Goal: Task Accomplishment & Management: Manage account settings

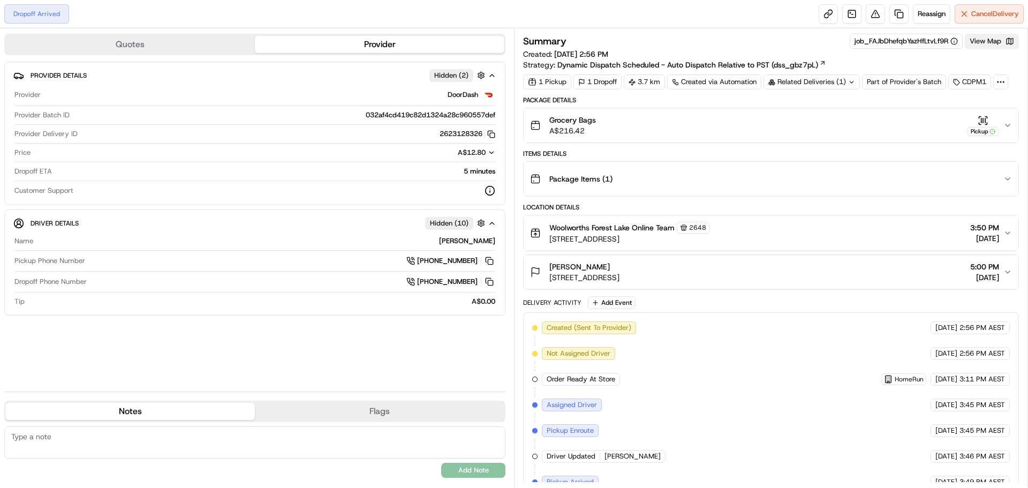
click at [990, 40] on button "View Map" at bounding box center [992, 41] width 54 height 15
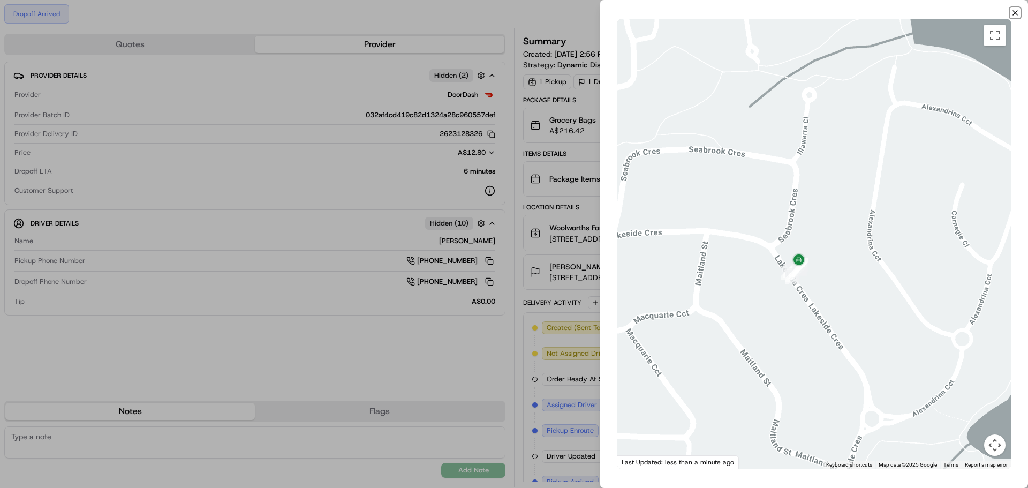
click at [1014, 12] on icon "button" at bounding box center [1015, 13] width 4 height 4
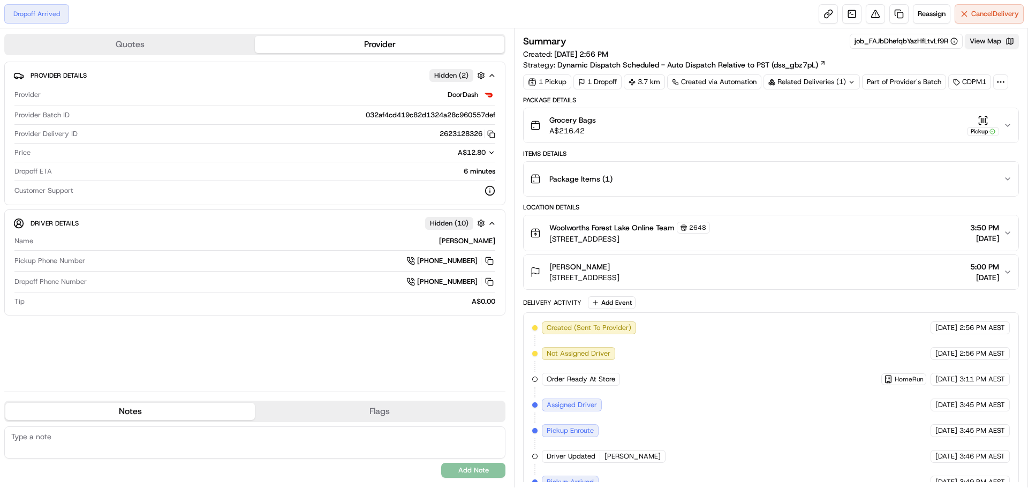
click at [996, 44] on button "View Map" at bounding box center [992, 41] width 54 height 15
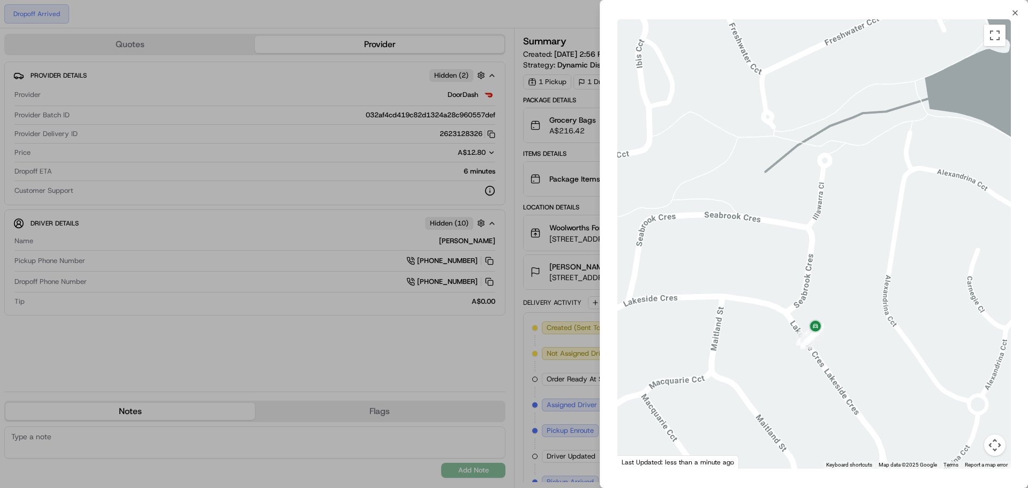
drag, startPoint x: 742, startPoint y: 340, endPoint x: 910, endPoint y: 283, distance: 178.2
click at [907, 284] on div at bounding box center [815, 243] width 394 height 449
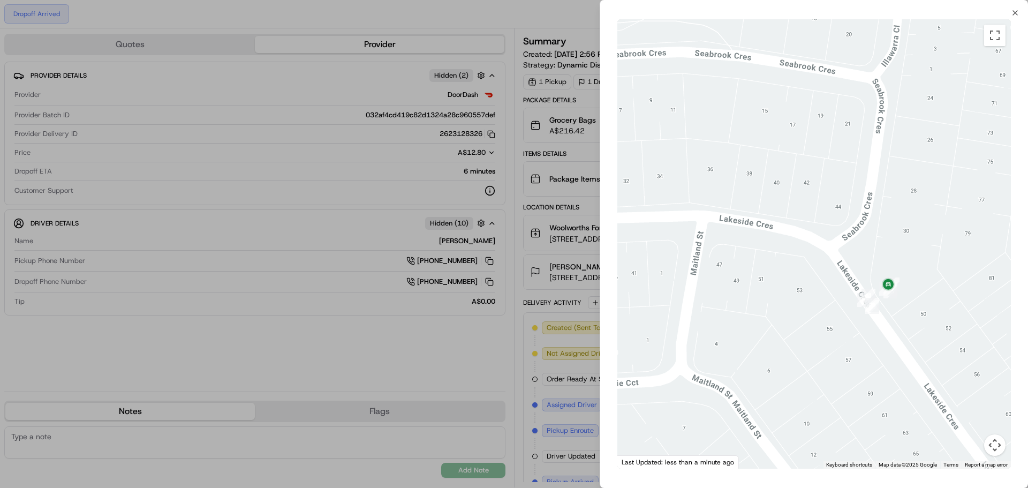
drag, startPoint x: 849, startPoint y: 290, endPoint x: 811, endPoint y: 290, distance: 38.6
click at [811, 290] on div at bounding box center [815, 243] width 394 height 449
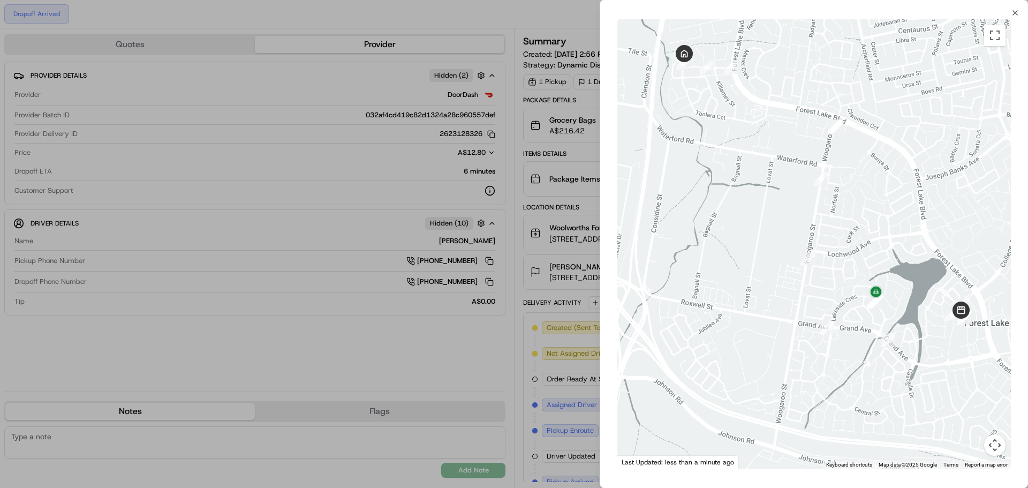
drag, startPoint x: 816, startPoint y: 223, endPoint x: 815, endPoint y: 265, distance: 41.3
click at [815, 265] on div at bounding box center [815, 243] width 394 height 449
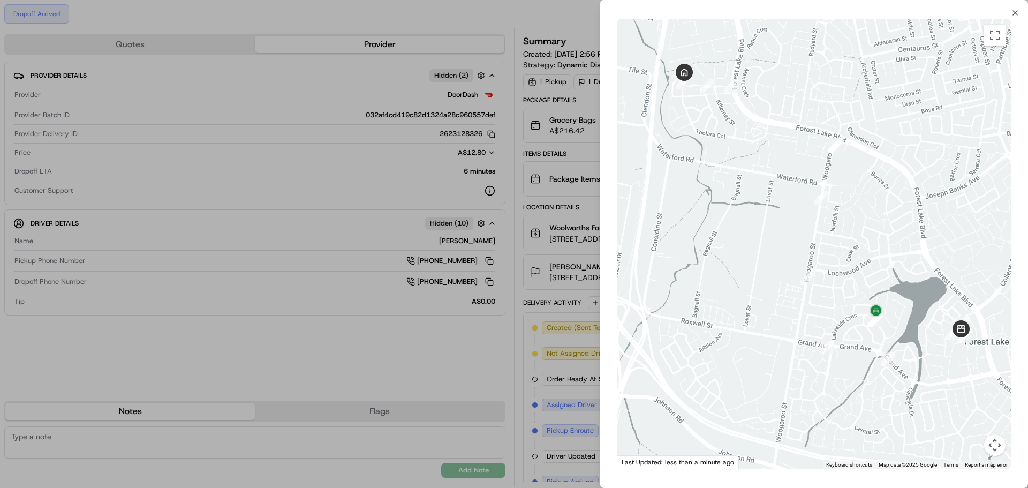
click at [1013, 18] on div "← Move left → Move right ↑ Move up ↓ Move down + Zoom in - Zoom out Home Jump l…" at bounding box center [814, 244] width 428 height 454
click at [1015, 11] on icon "button" at bounding box center [1015, 13] width 9 height 9
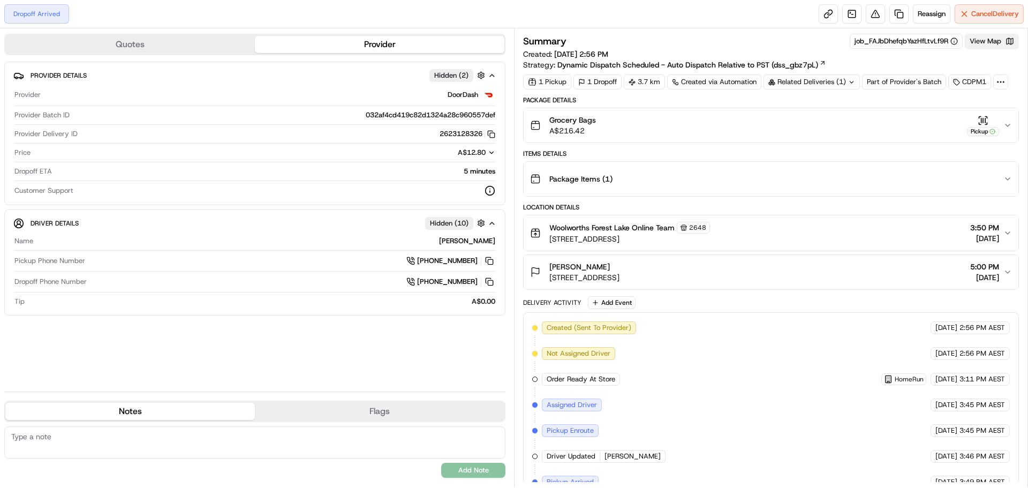
click at [983, 47] on button "View Map" at bounding box center [992, 41] width 54 height 15
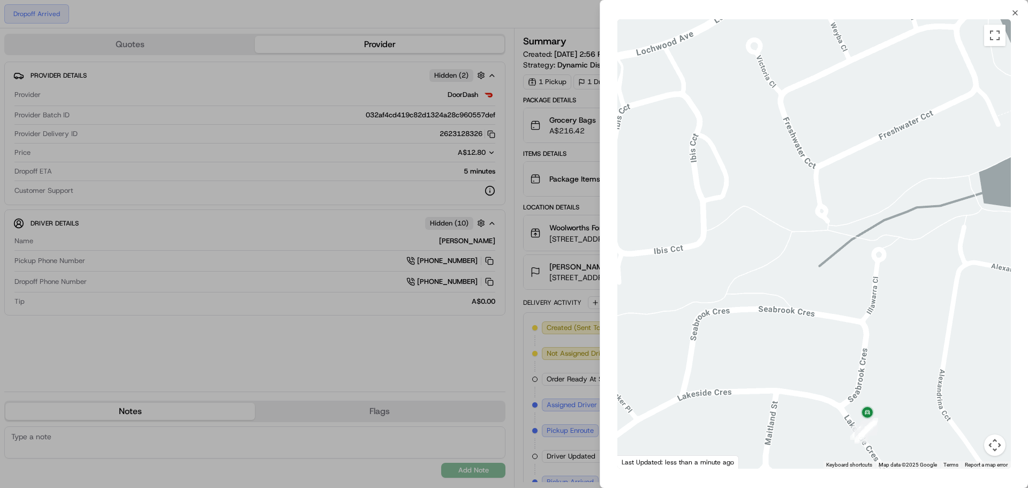
drag, startPoint x: 860, startPoint y: 386, endPoint x: 866, endPoint y: 318, distance: 67.8
click at [866, 318] on div at bounding box center [815, 243] width 394 height 449
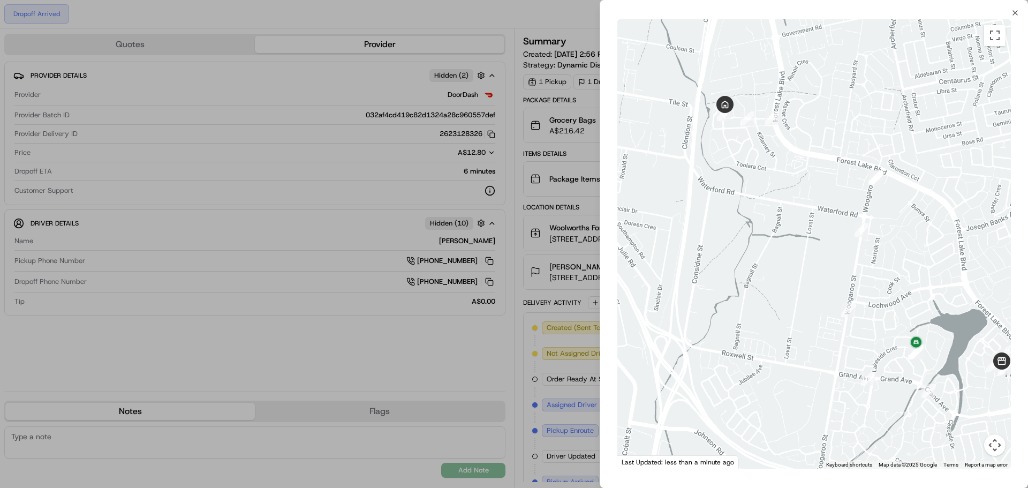
drag, startPoint x: 634, startPoint y: 99, endPoint x: 739, endPoint y: 202, distance: 146.9
click at [739, 202] on div at bounding box center [815, 243] width 394 height 449
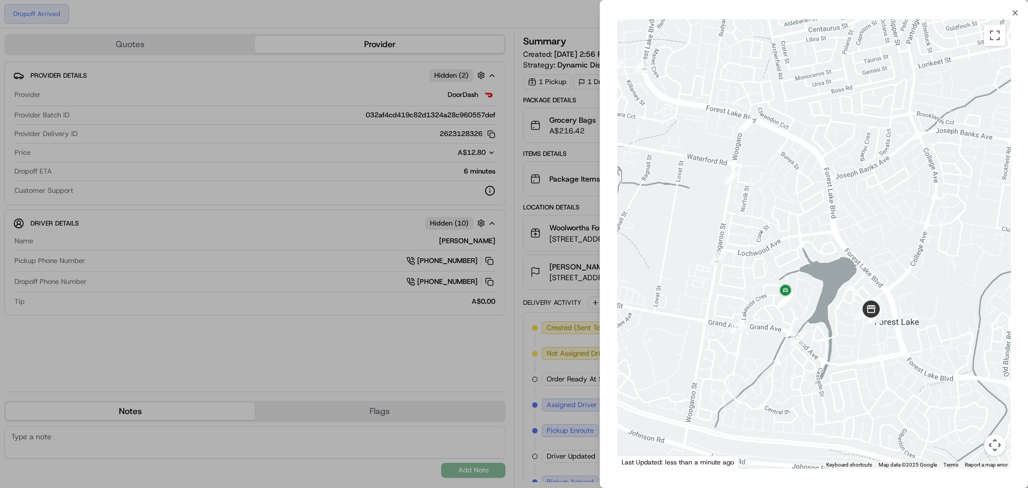
drag, startPoint x: 937, startPoint y: 307, endPoint x: 806, endPoint y: 255, distance: 140.6
click at [806, 255] on div at bounding box center [815, 243] width 394 height 449
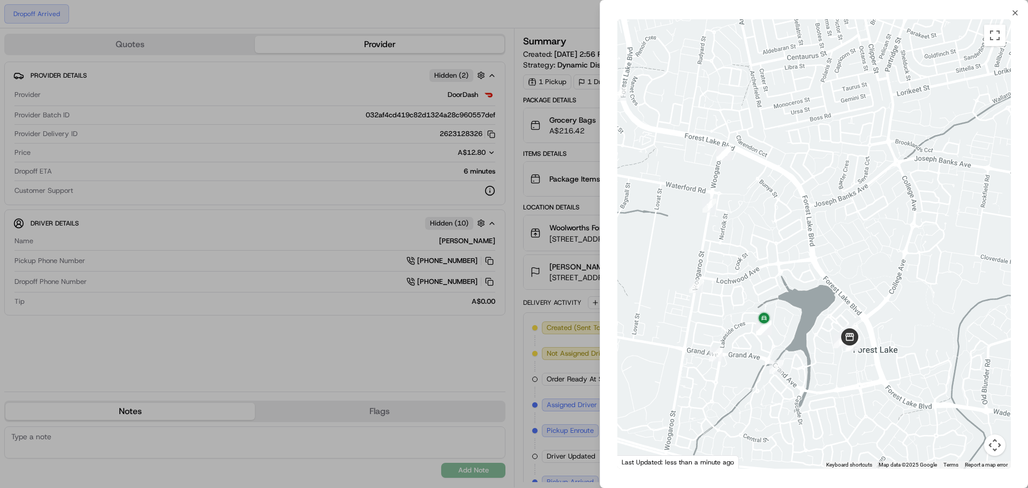
click at [1015, 8] on div "Close ← Move left → Move right ↑ Move up ↓ Move down + Zoom in - Zoom out Home …" at bounding box center [814, 244] width 428 height 488
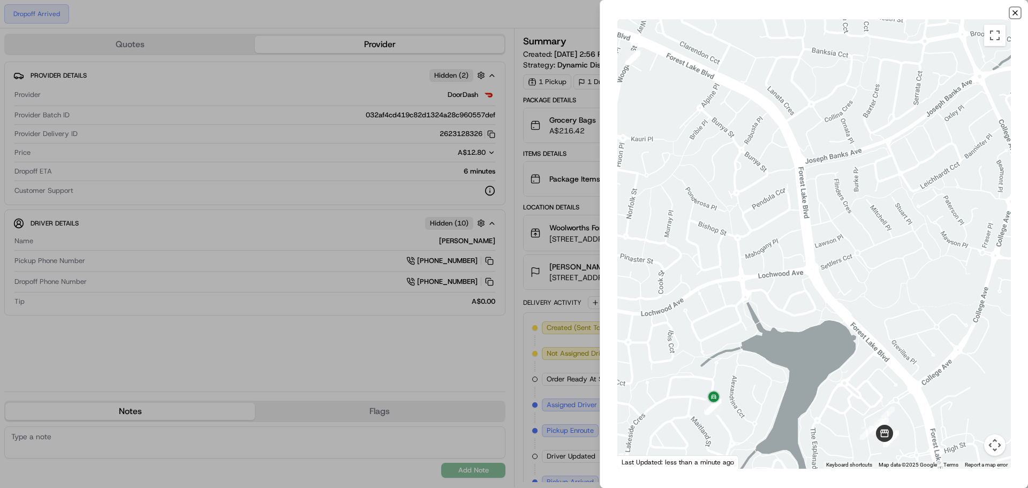
click at [1015, 13] on icon "button" at bounding box center [1015, 13] width 9 height 9
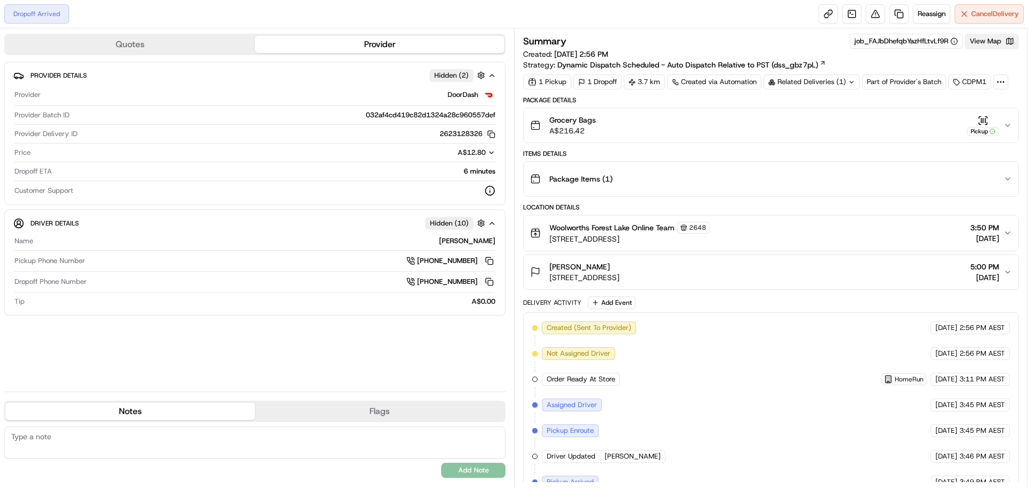
click at [986, 39] on button "View Map" at bounding box center [992, 41] width 54 height 15
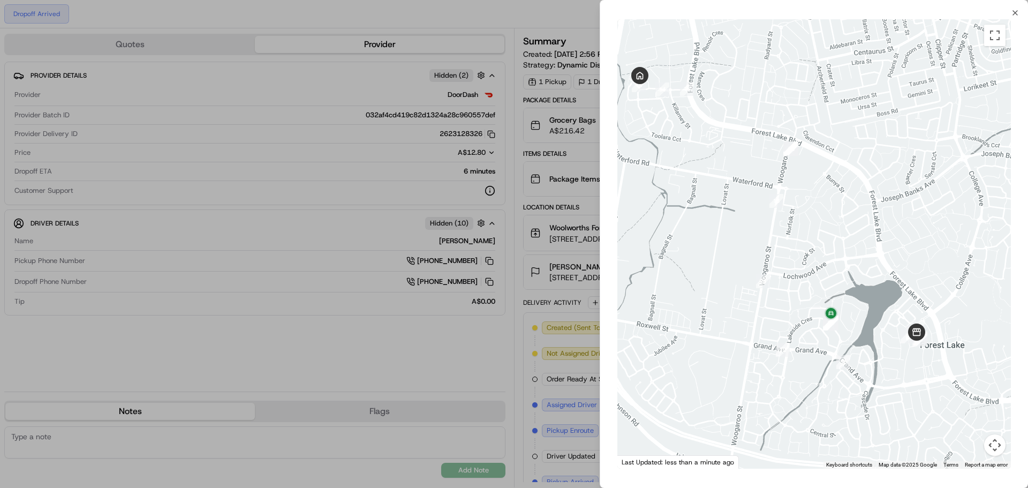
drag, startPoint x: 780, startPoint y: 321, endPoint x: 755, endPoint y: 234, distance: 91.5
click at [755, 234] on div at bounding box center [815, 243] width 394 height 449
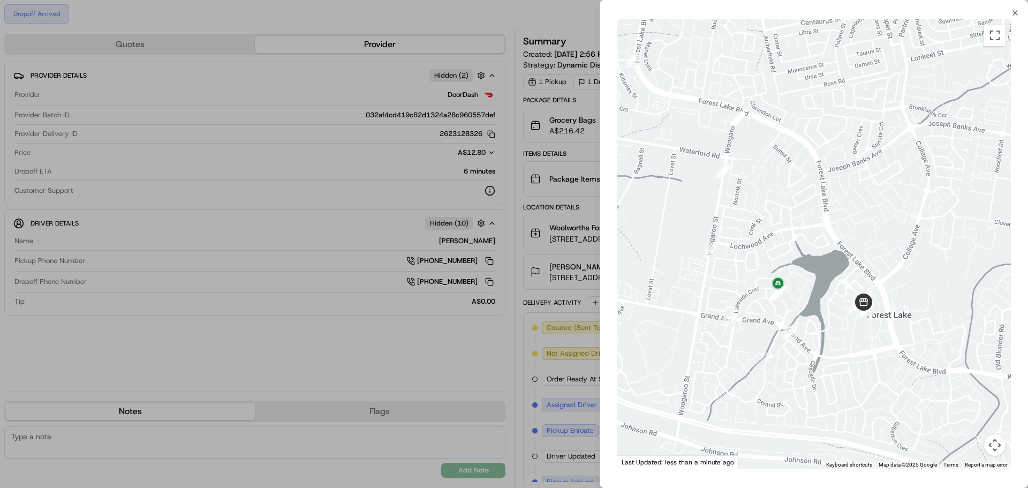
drag, startPoint x: 844, startPoint y: 237, endPoint x: 792, endPoint y: 206, distance: 60.1
click at [792, 206] on div at bounding box center [815, 243] width 394 height 449
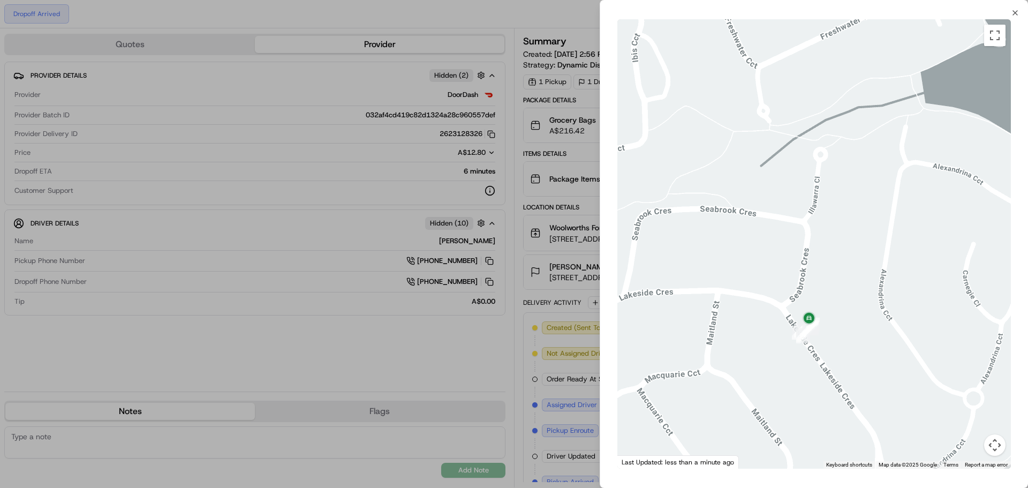
drag, startPoint x: 890, startPoint y: 225, endPoint x: 885, endPoint y: 330, distance: 104.5
click at [885, 330] on div at bounding box center [815, 243] width 394 height 449
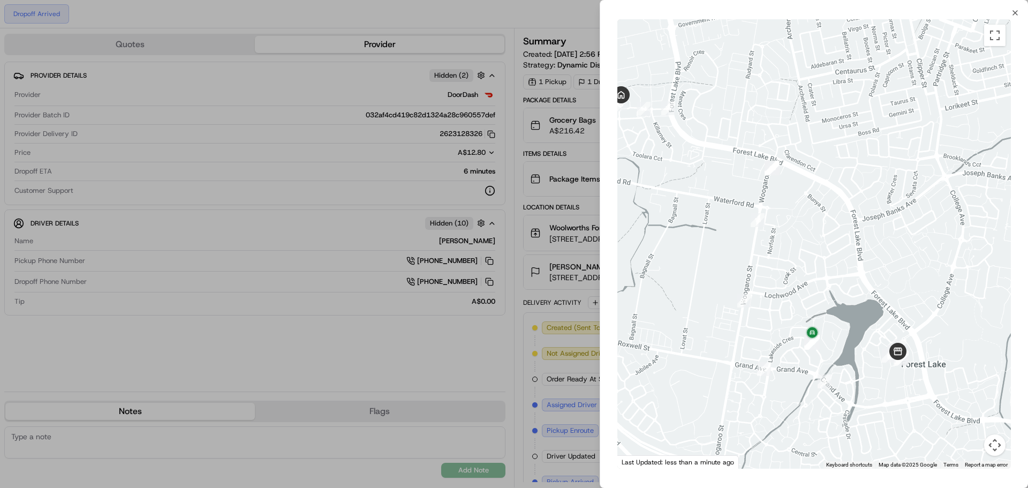
click at [1015, 6] on div "Close ← Move left → Move right ↑ Move up ↓ Move down + Zoom in - Zoom out Home …" at bounding box center [814, 244] width 428 height 488
click at [1015, 13] on icon "button" at bounding box center [1015, 13] width 4 height 4
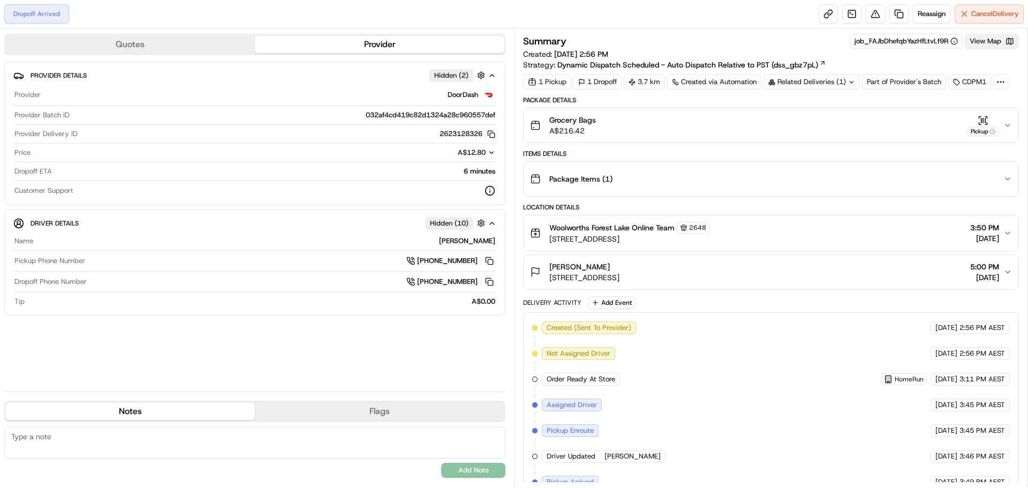
click at [987, 45] on button "View Map" at bounding box center [992, 41] width 54 height 15
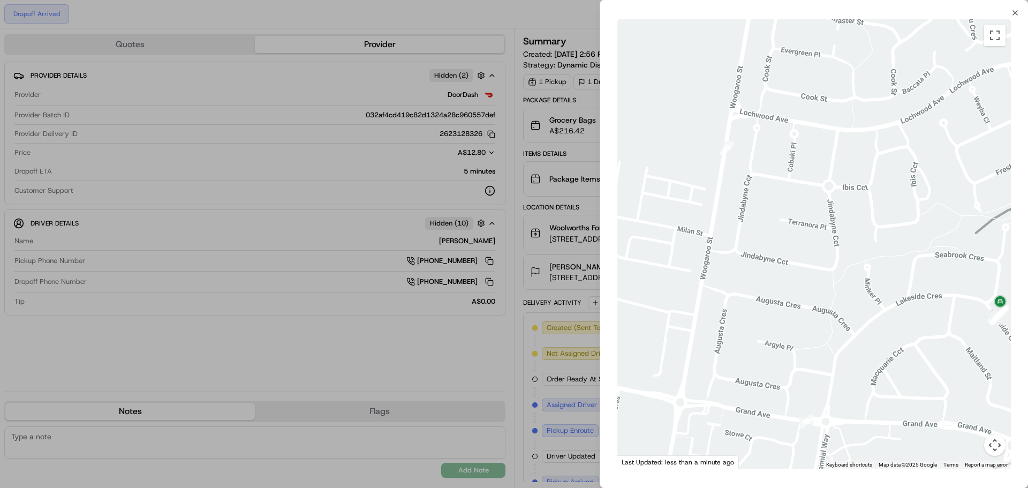
drag, startPoint x: 925, startPoint y: 337, endPoint x: 735, endPoint y: 348, distance: 190.4
click at [735, 348] on div at bounding box center [815, 243] width 394 height 449
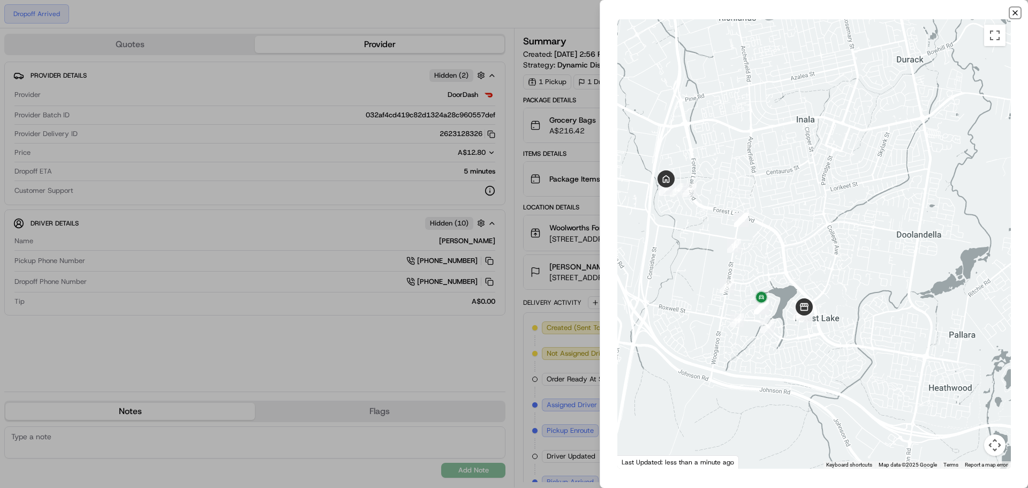
click at [1017, 12] on icon "button" at bounding box center [1015, 13] width 9 height 9
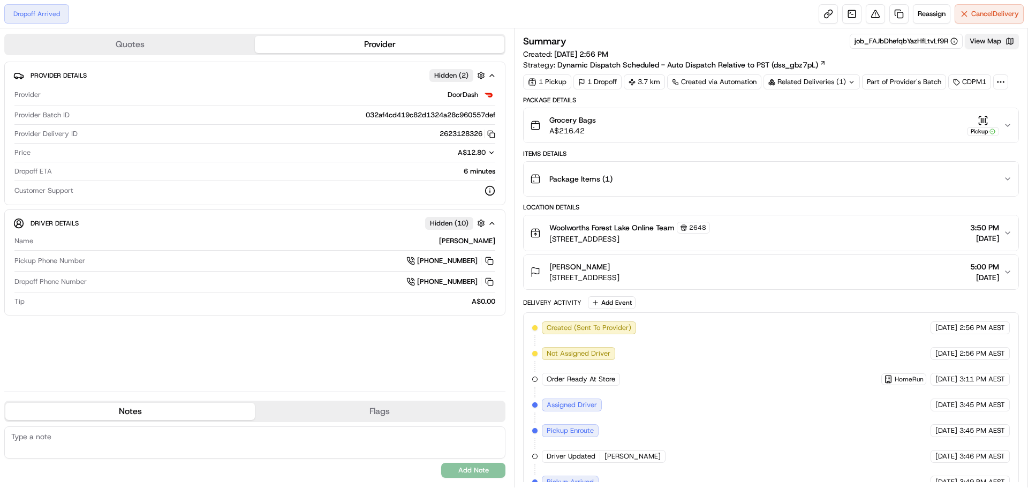
click at [1008, 39] on button "View Map" at bounding box center [992, 41] width 54 height 15
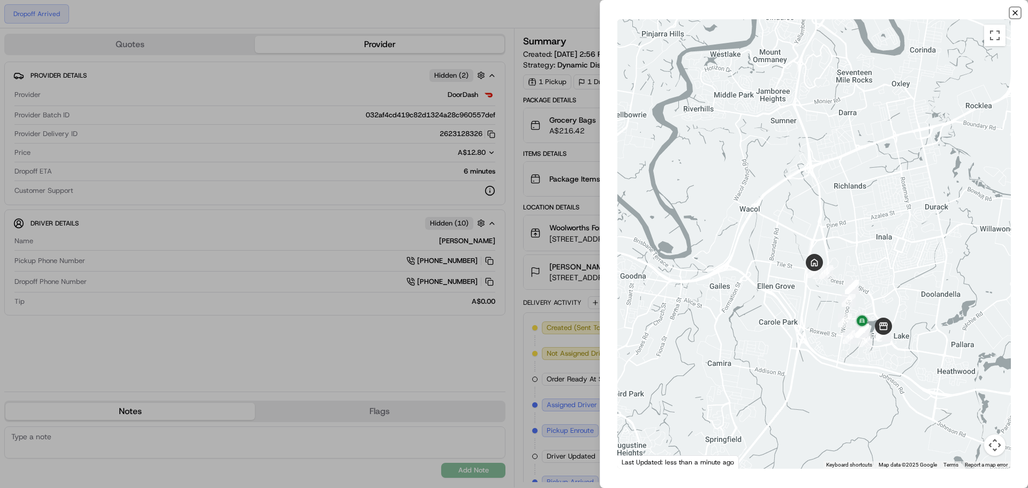
click at [1014, 13] on icon "button" at bounding box center [1015, 13] width 9 height 9
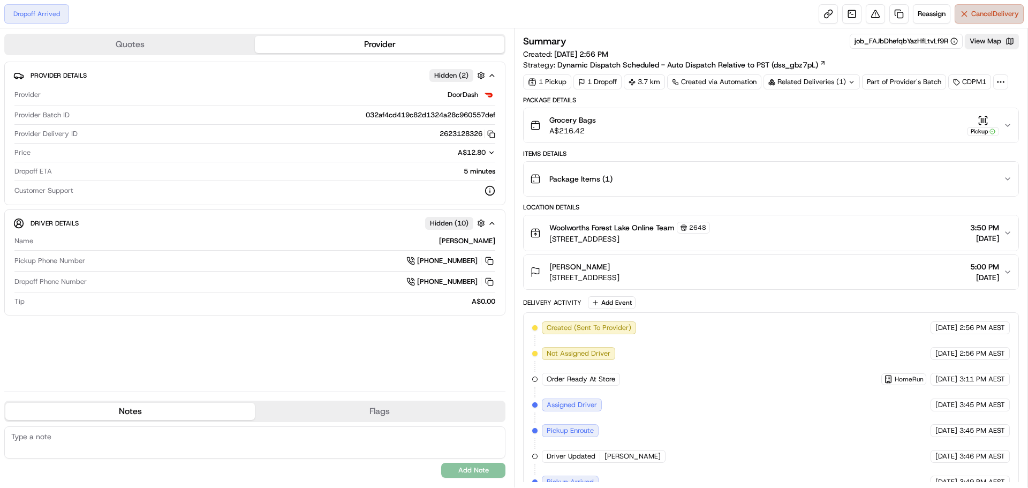
click at [981, 14] on span "Cancel Delivery" at bounding box center [996, 14] width 48 height 10
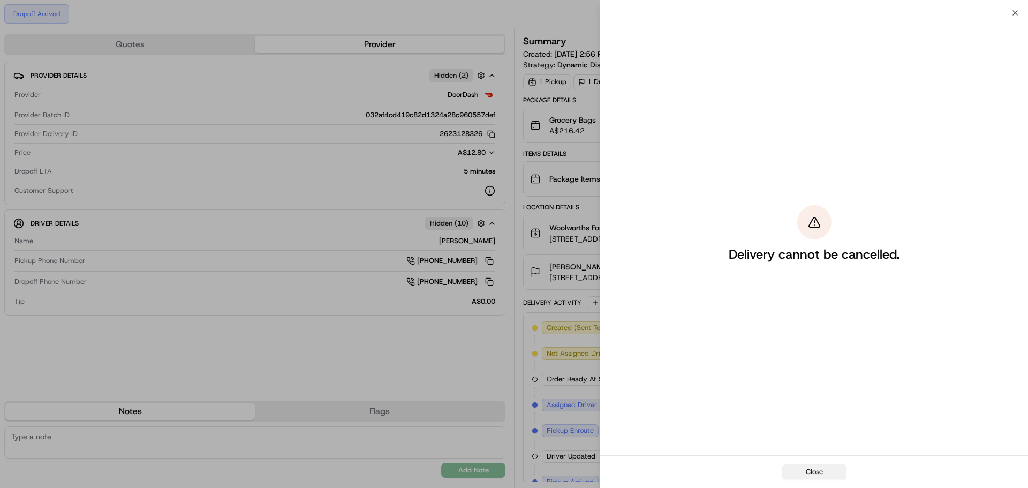
click at [801, 473] on button "Close" at bounding box center [814, 471] width 64 height 15
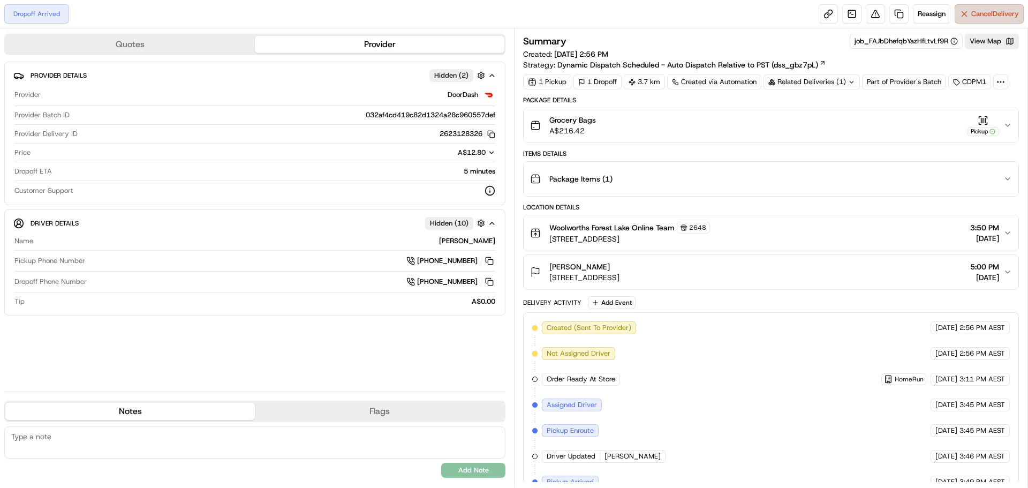
click at [995, 11] on span "Cancel Delivery" at bounding box center [996, 14] width 48 height 10
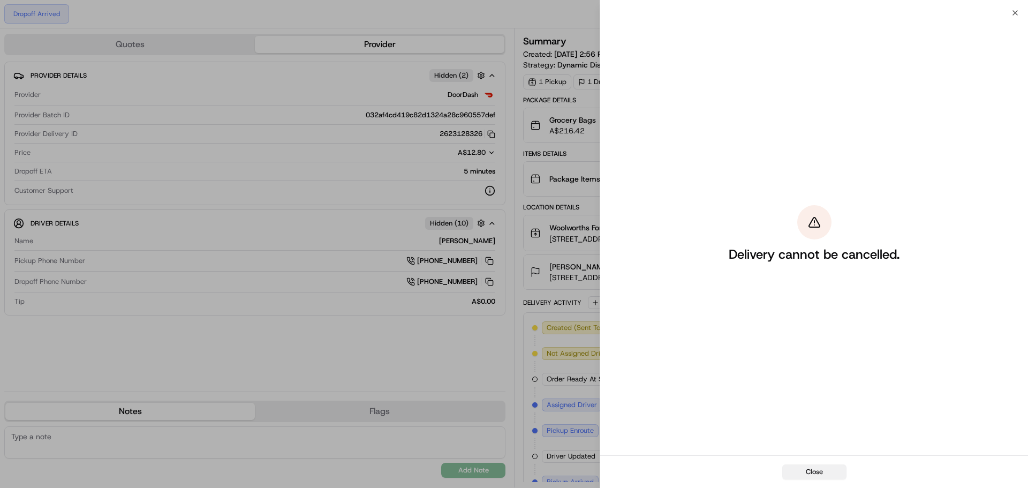
click at [801, 468] on button "Close" at bounding box center [814, 471] width 64 height 15
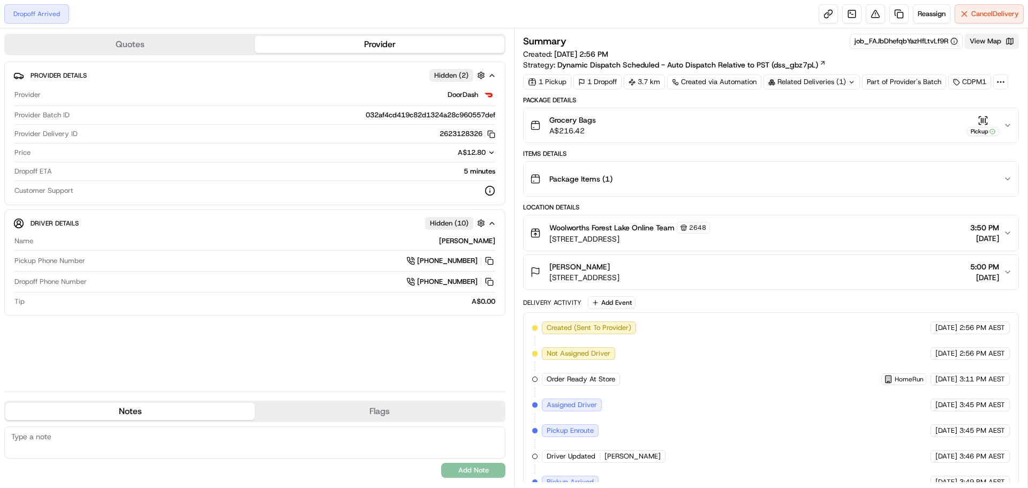
click at [995, 46] on button "View Map" at bounding box center [992, 41] width 54 height 15
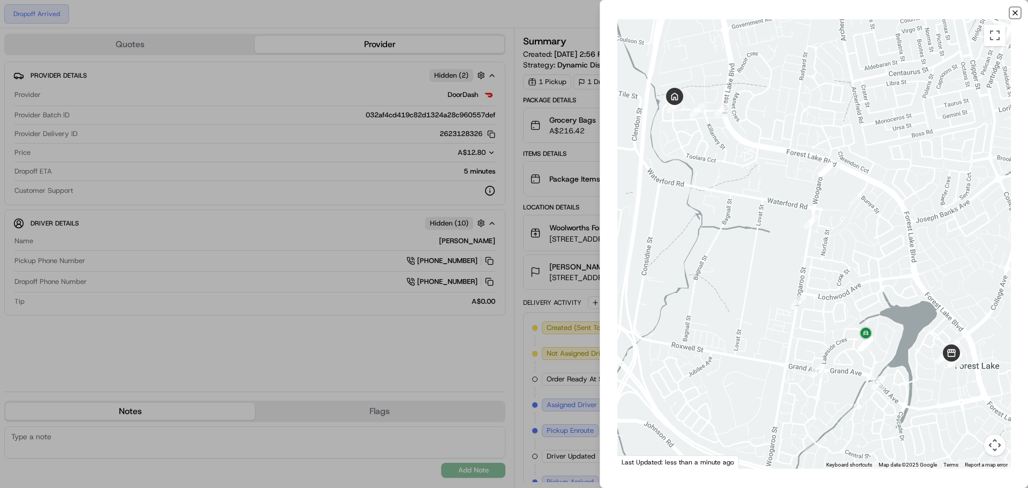
click at [1015, 11] on icon "button" at bounding box center [1015, 13] width 9 height 9
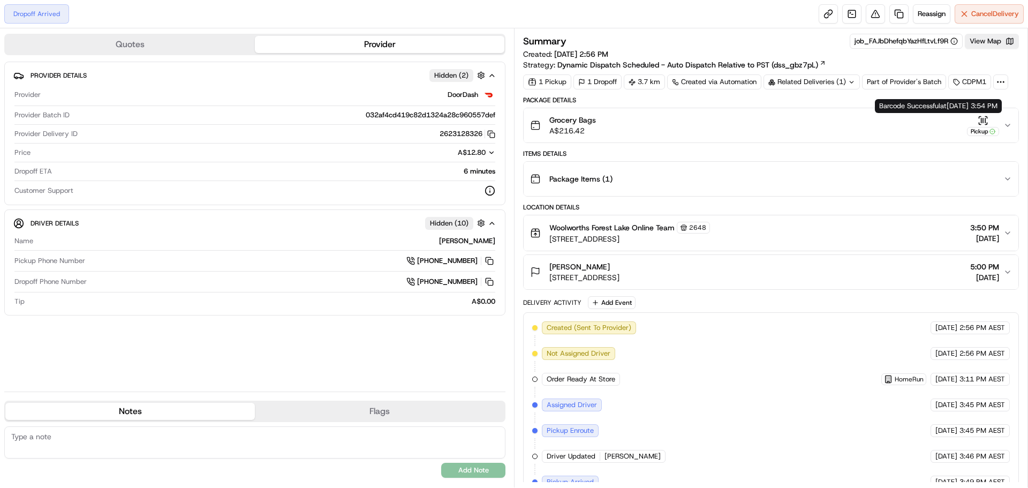
click at [993, 121] on div "Pickup" at bounding box center [983, 125] width 32 height 21
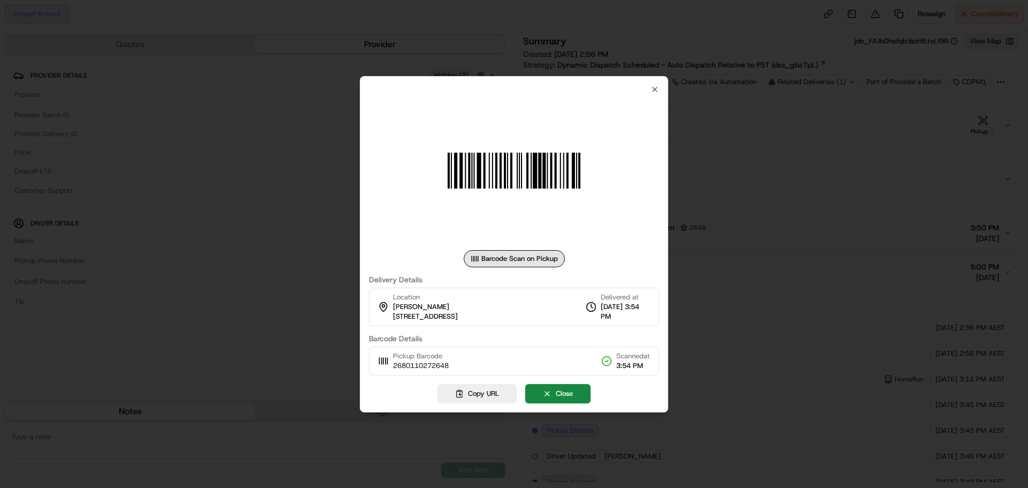
click at [659, 92] on div "Barcode Scan on Pickup Delivery Details Location Jayde White 56 Leyburn Cres, F…" at bounding box center [514, 244] width 308 height 336
click at [654, 92] on icon "button" at bounding box center [655, 89] width 9 height 9
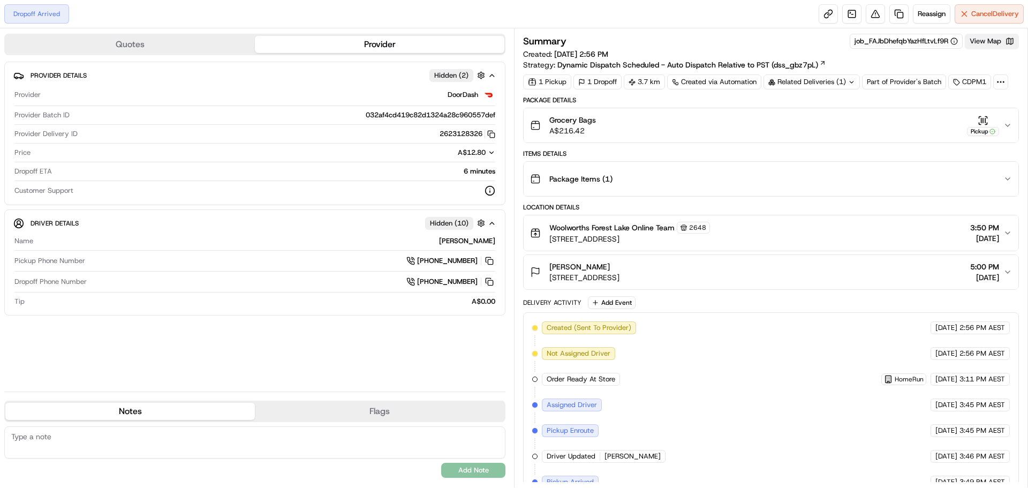
click at [996, 46] on button "View Map" at bounding box center [992, 41] width 54 height 15
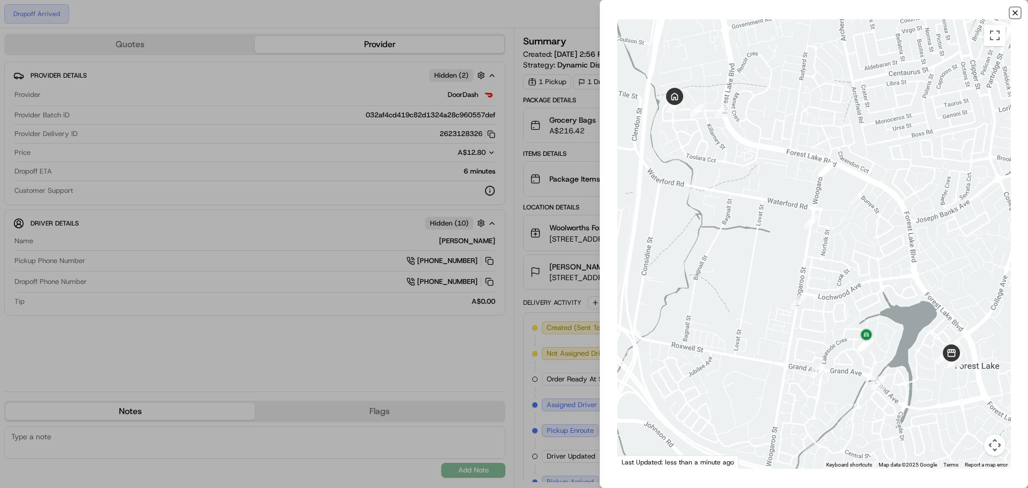
click at [1018, 14] on icon "button" at bounding box center [1015, 13] width 9 height 9
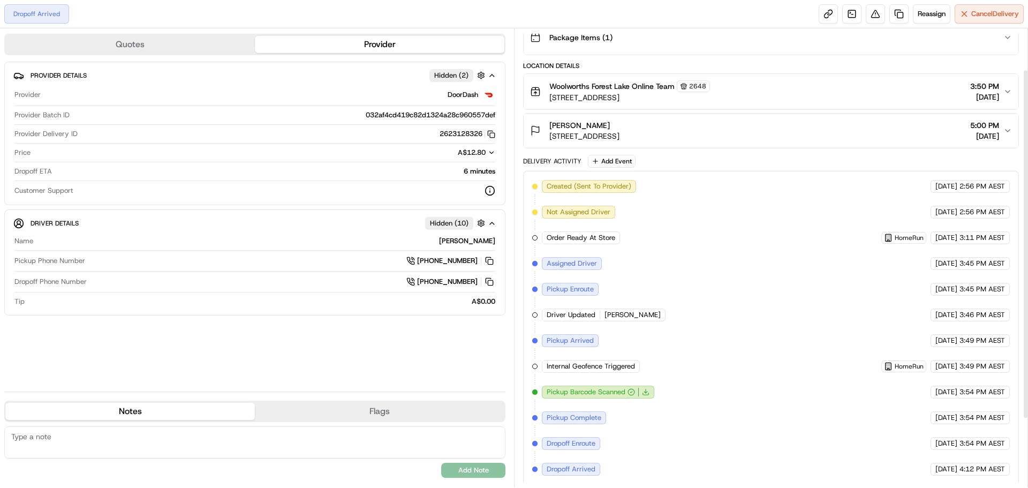
scroll to position [144, 0]
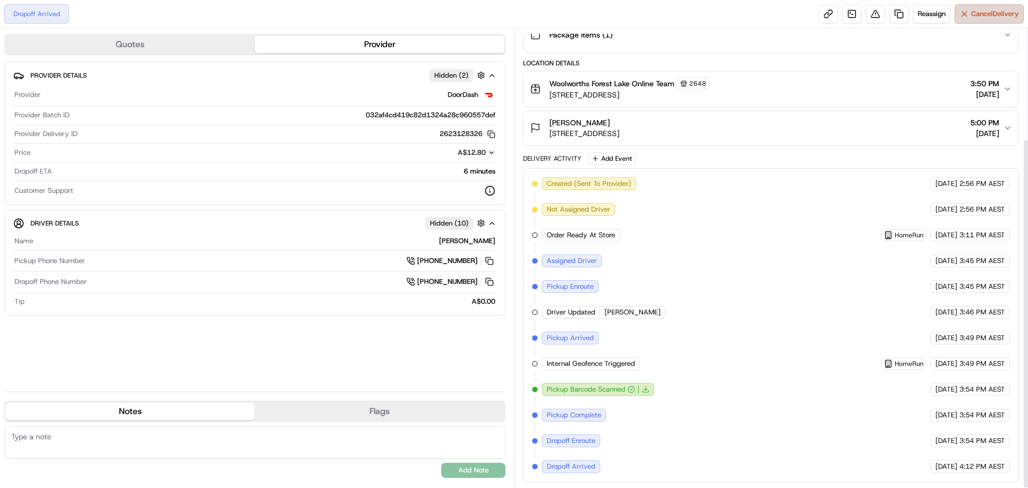
click at [993, 17] on span "Cancel Delivery" at bounding box center [996, 14] width 48 height 10
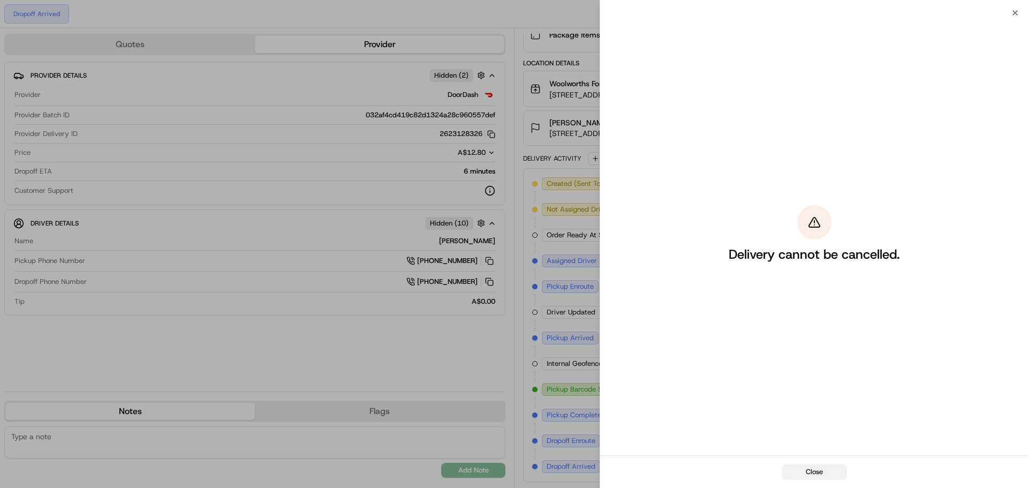
click at [812, 469] on button "Close" at bounding box center [814, 471] width 64 height 15
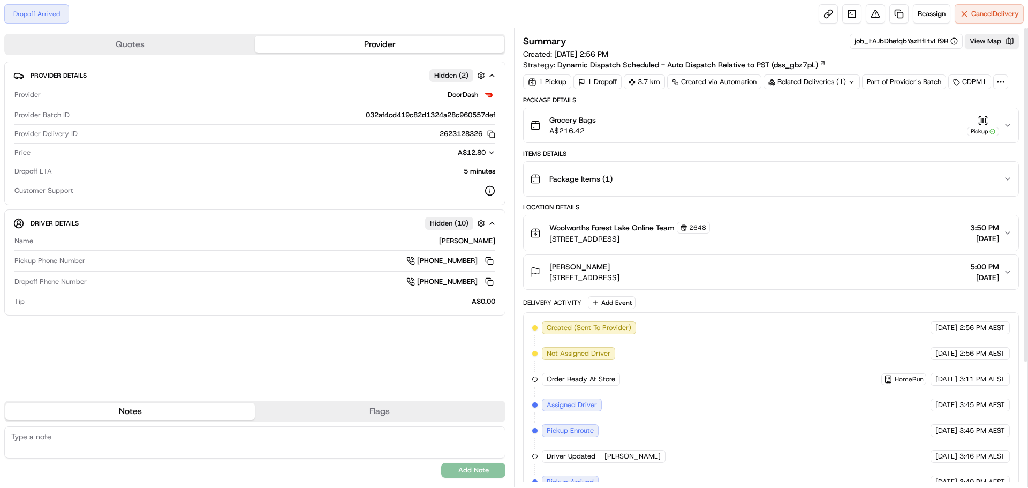
click at [999, 50] on div "Summary job_FAJbDhefqbYazHfLtvLf9R View Map Created: 23/09/2025 2:56 PM Strateg…" at bounding box center [771, 52] width 496 height 36
click at [997, 42] on button "View Map" at bounding box center [992, 41] width 54 height 15
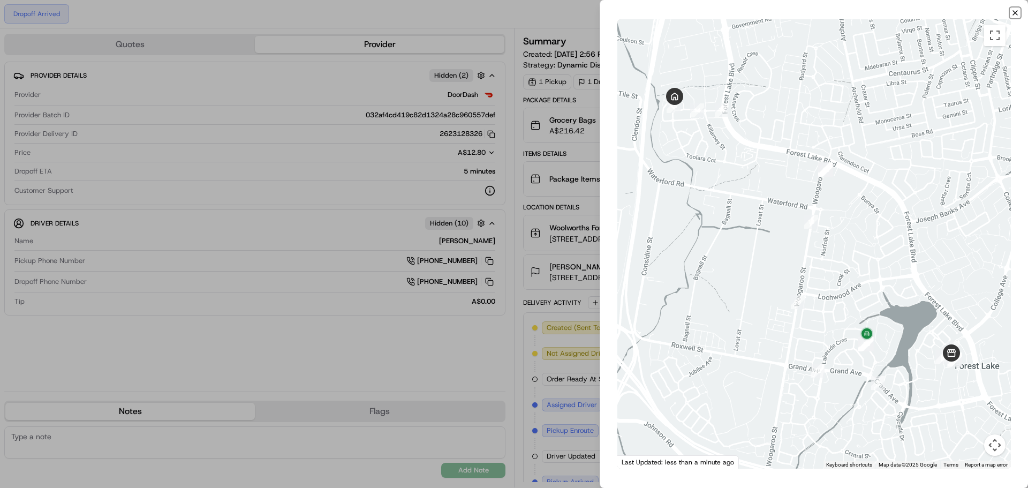
click at [1014, 13] on icon "button" at bounding box center [1015, 13] width 9 height 9
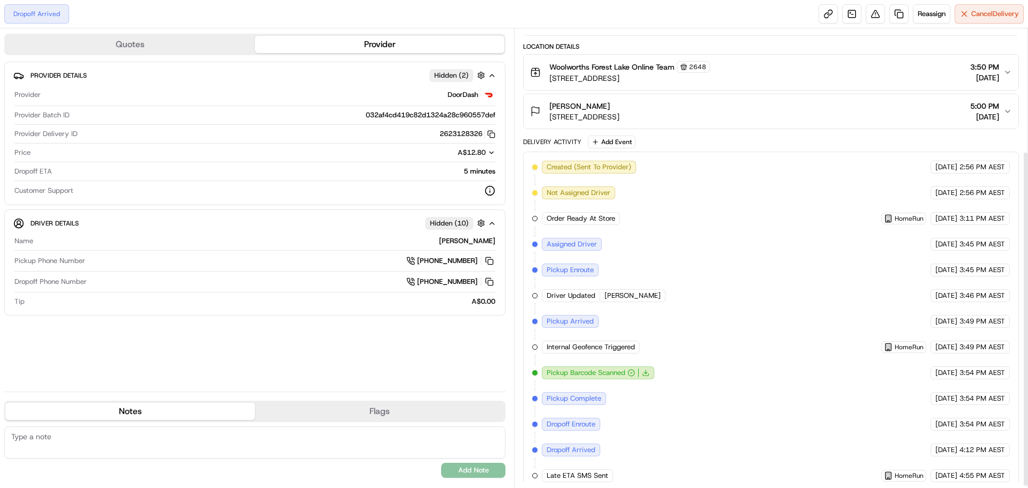
scroll to position [170, 0]
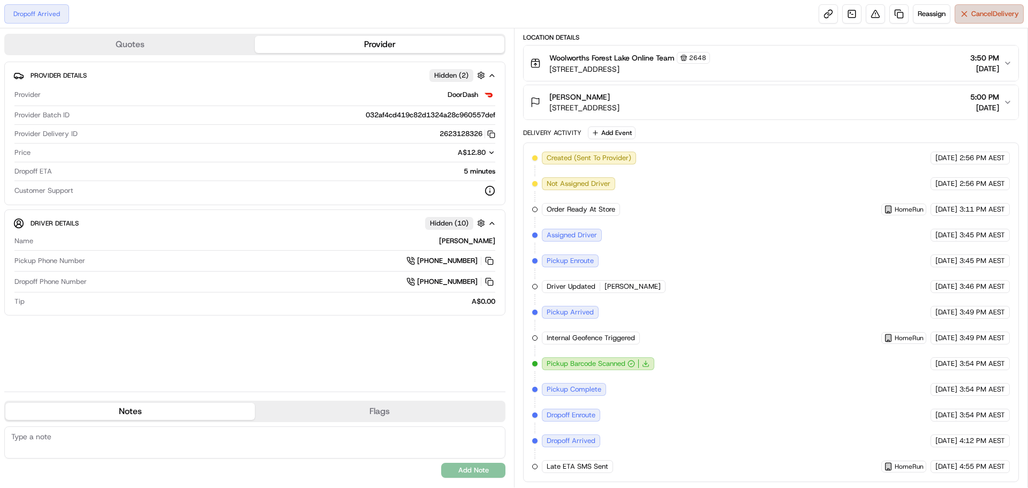
click at [985, 16] on span "Cancel Delivery" at bounding box center [996, 14] width 48 height 10
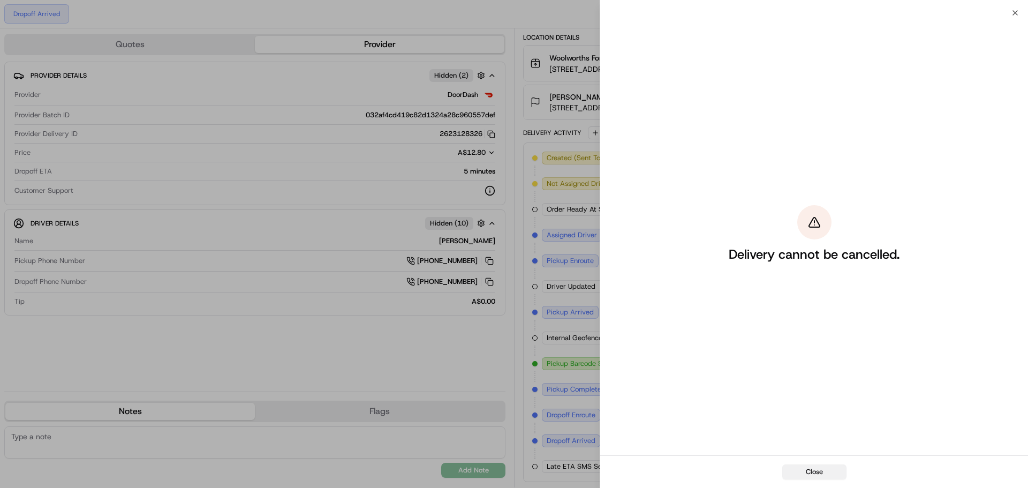
click at [826, 472] on button "Close" at bounding box center [814, 471] width 64 height 15
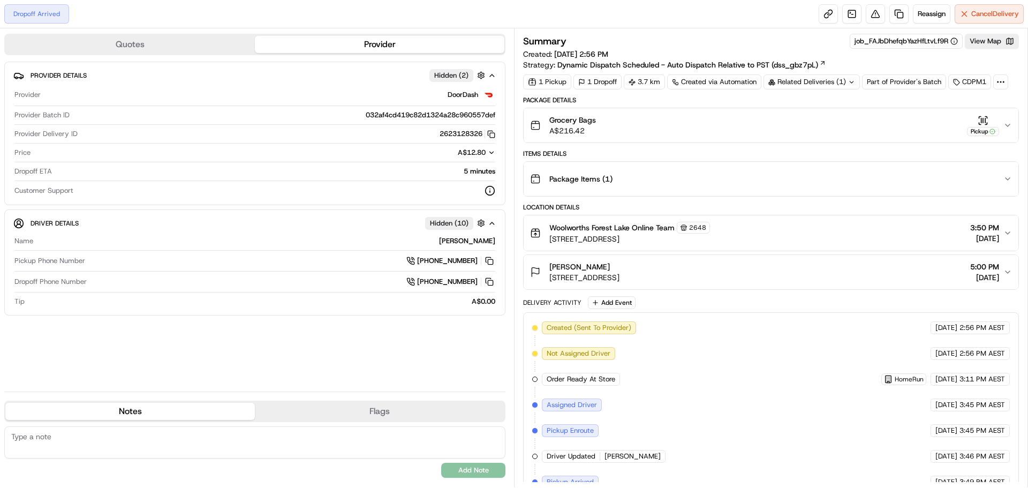
click at [989, 51] on div "Summary job_FAJbDhefqbYazHfLtvLf9R View Map Created: 23/09/2025 2:56 PM Strateg…" at bounding box center [771, 52] width 496 height 36
click at [992, 44] on button "View Map" at bounding box center [992, 41] width 54 height 15
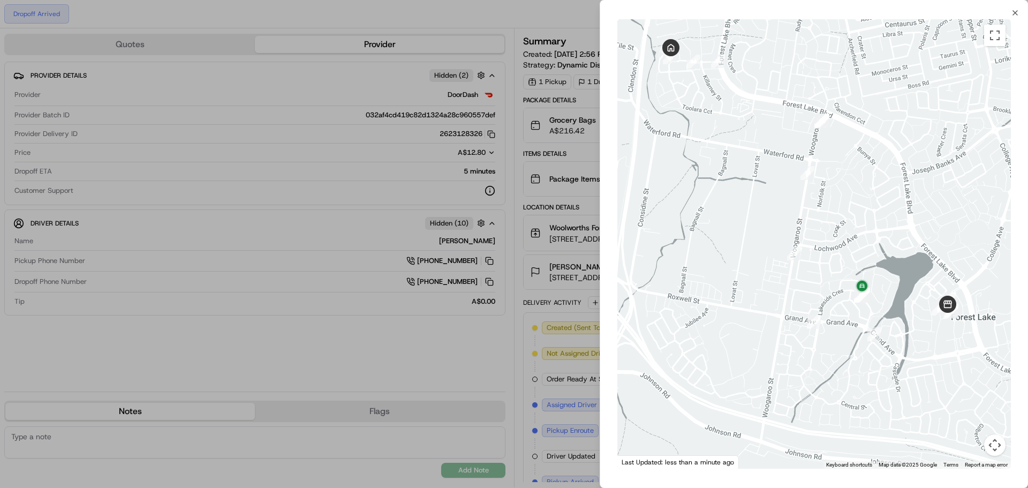
click at [573, 362] on div at bounding box center [514, 244] width 1028 height 488
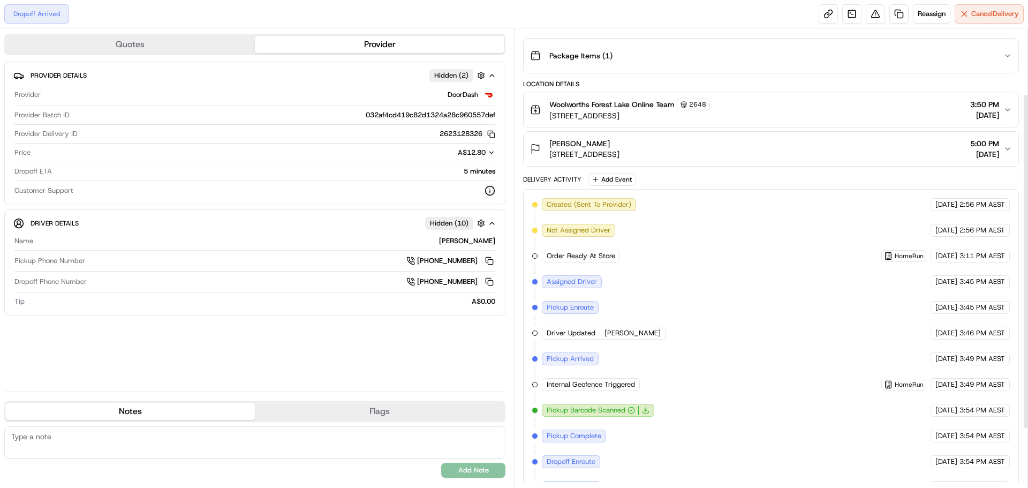
scroll to position [170, 0]
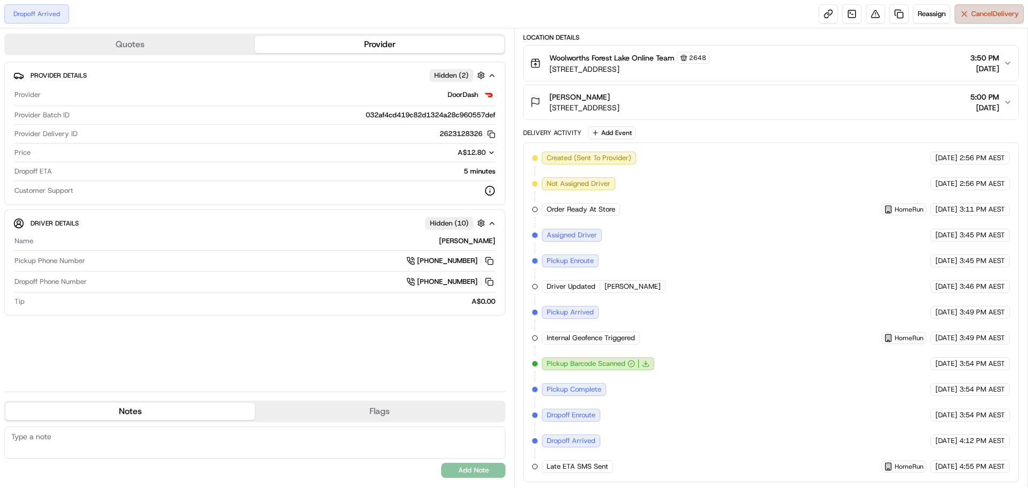
click at [969, 14] on button "Cancel Delivery" at bounding box center [989, 13] width 69 height 19
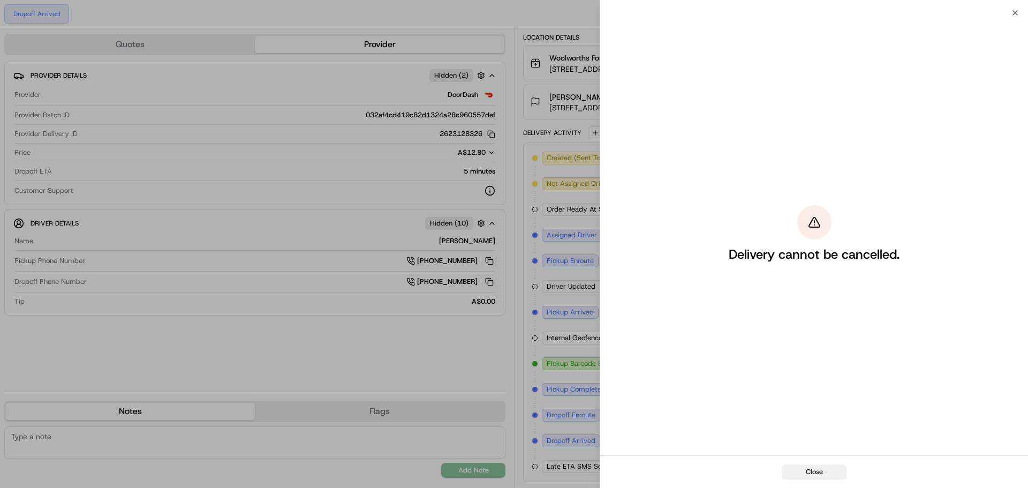
click at [798, 477] on button "Close" at bounding box center [814, 471] width 64 height 15
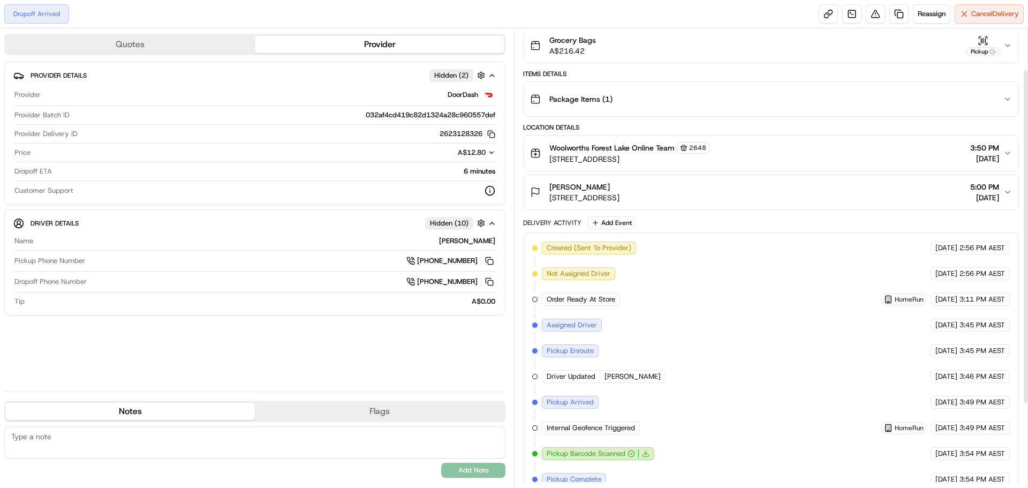
scroll to position [0, 0]
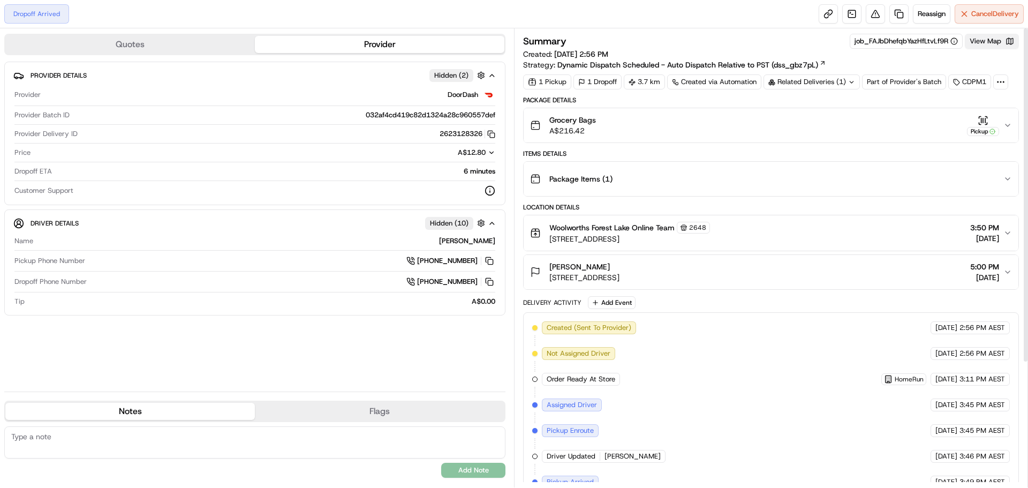
click at [987, 46] on button "View Map" at bounding box center [992, 41] width 54 height 15
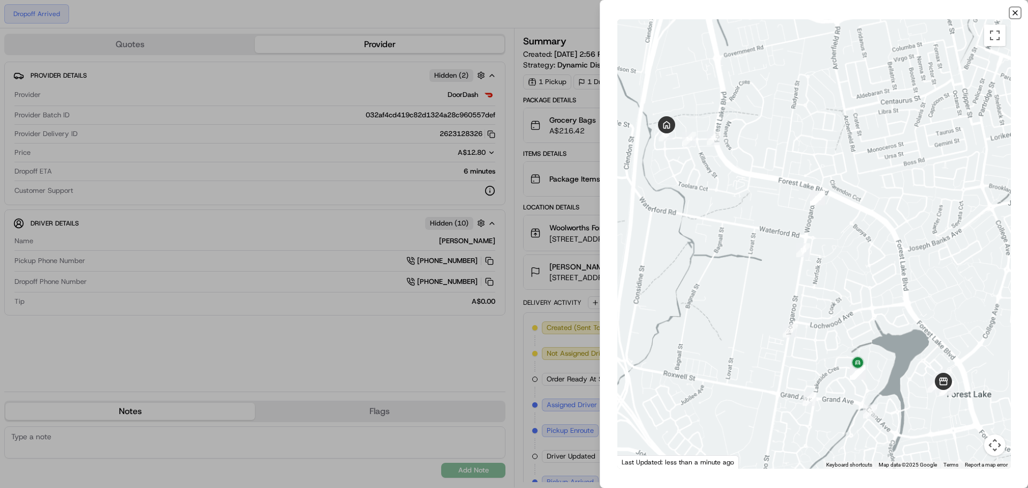
click at [1015, 14] on icon "button" at bounding box center [1015, 13] width 9 height 9
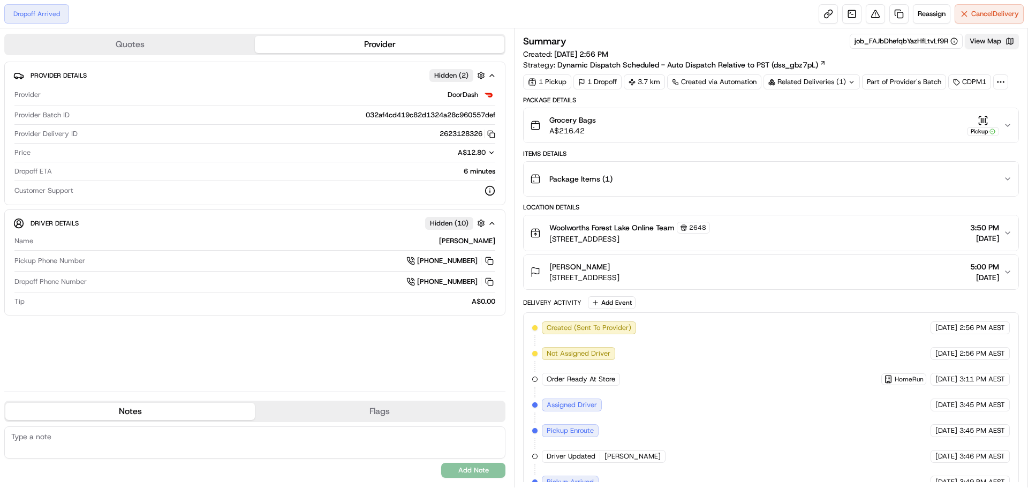
click at [992, 42] on button "View Map" at bounding box center [992, 41] width 54 height 15
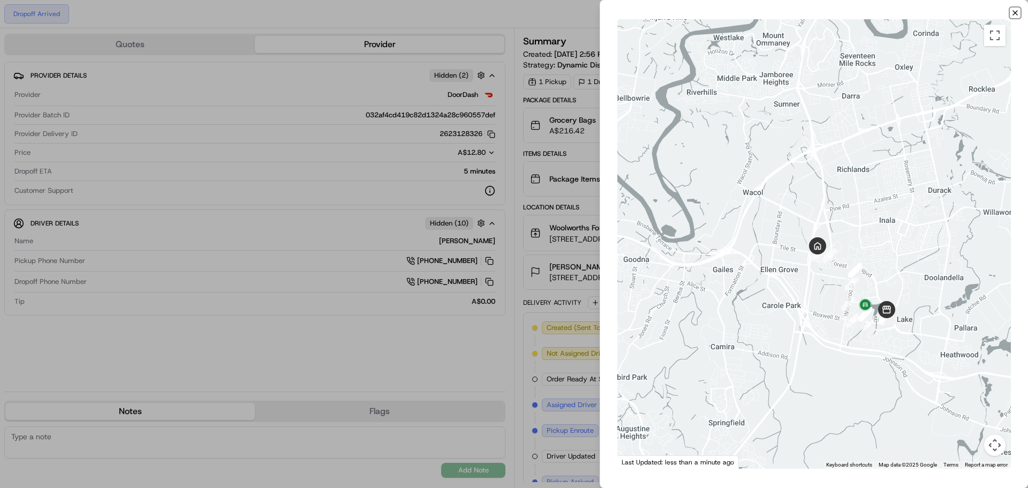
click at [1013, 16] on icon "button" at bounding box center [1015, 13] width 9 height 9
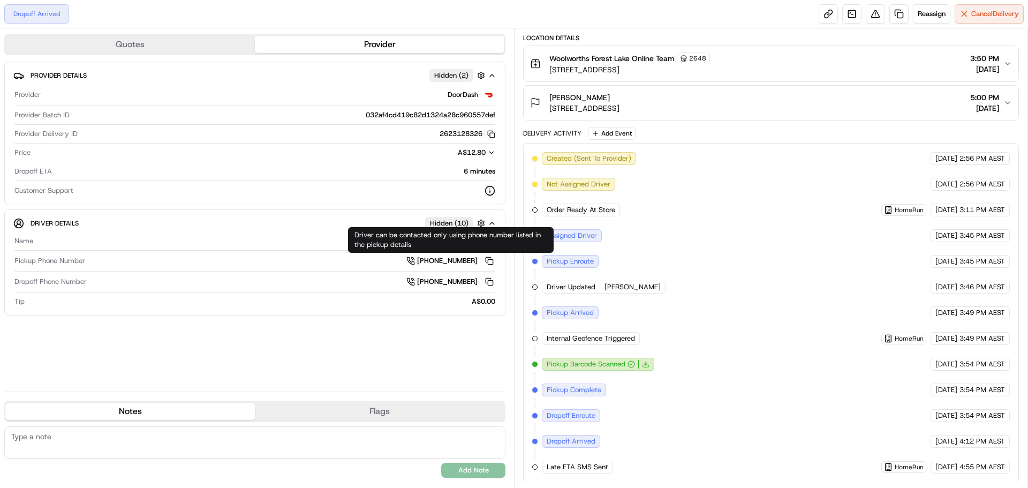
scroll to position [170, 0]
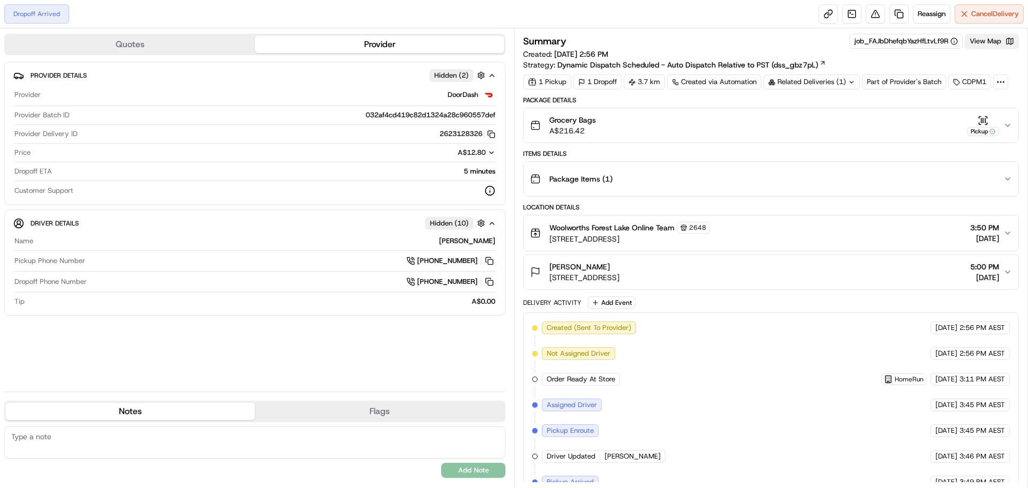
click at [989, 47] on button "View Map" at bounding box center [992, 41] width 54 height 15
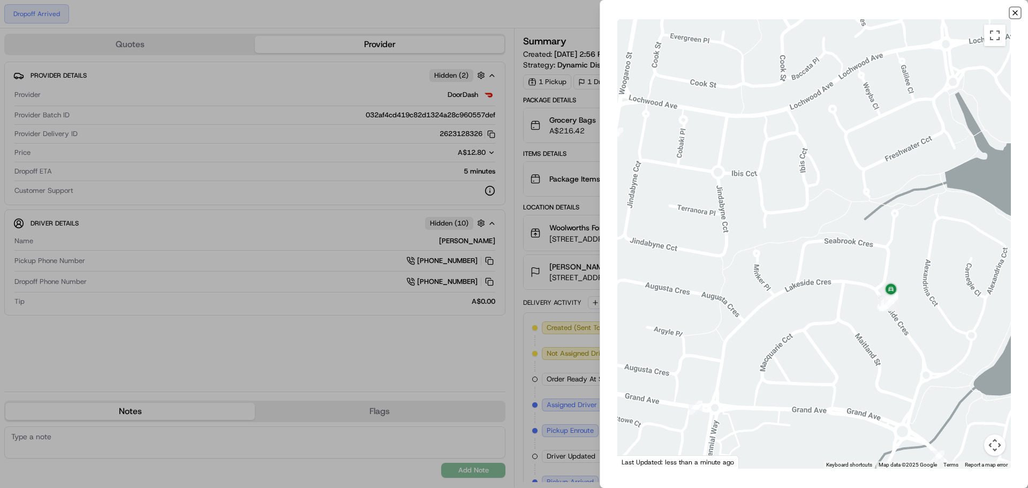
click at [1017, 15] on icon "button" at bounding box center [1015, 13] width 9 height 9
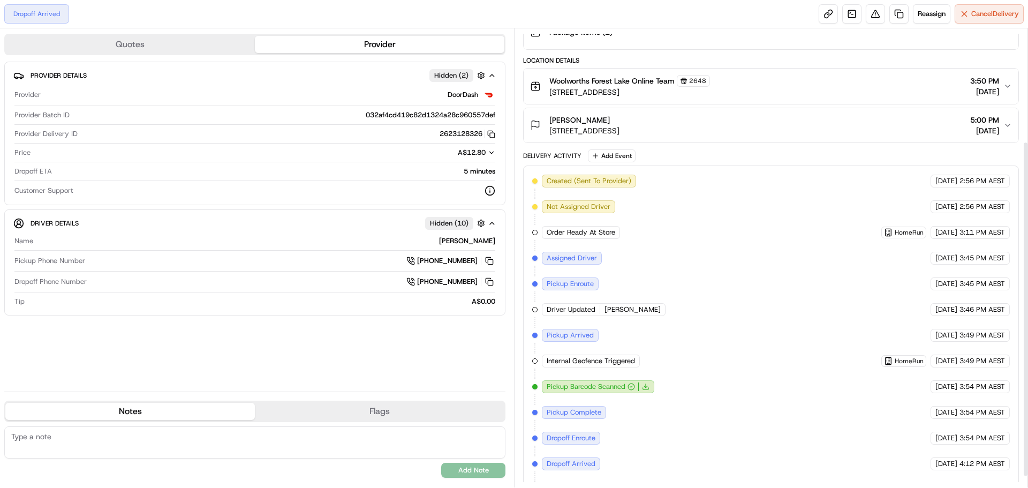
scroll to position [170, 0]
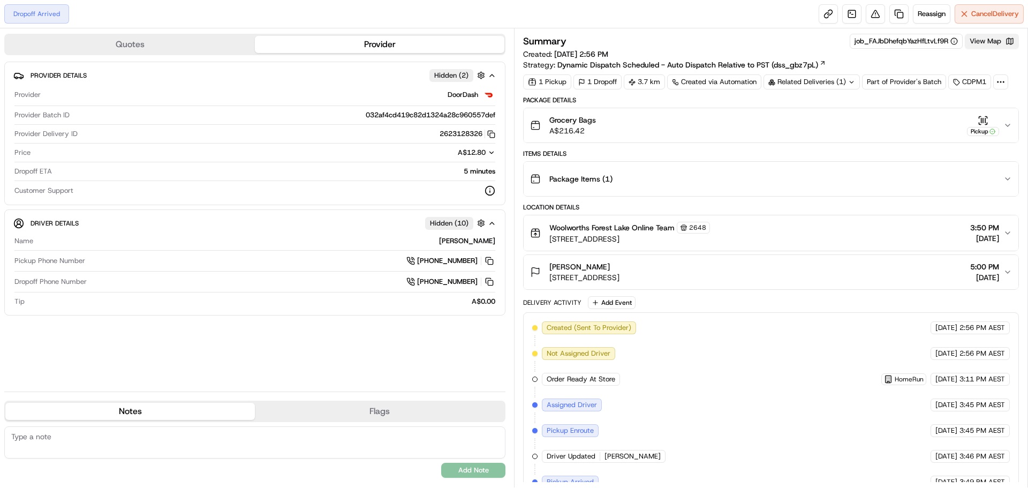
click at [992, 48] on button "View Map" at bounding box center [992, 41] width 54 height 15
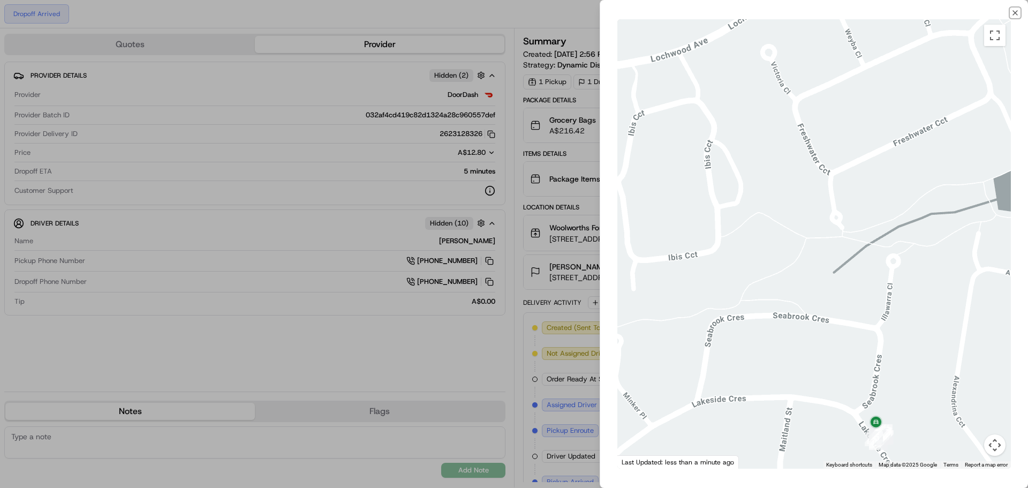
click at [1015, 12] on icon "button" at bounding box center [1015, 13] width 9 height 9
